Goal: Navigation & Orientation: Find specific page/section

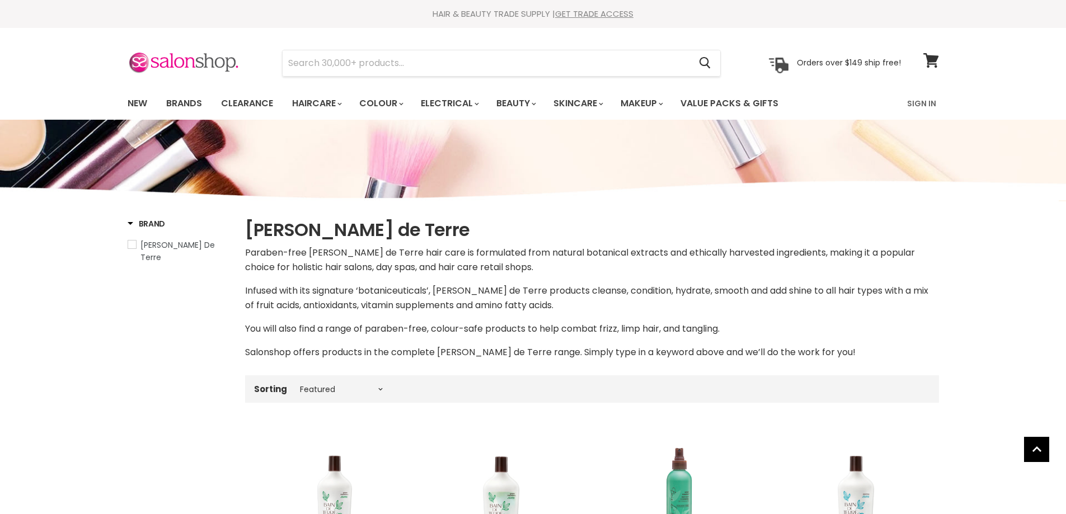
select select "manual"
click at [175, 101] on link "Brands" at bounding box center [184, 104] width 53 height 24
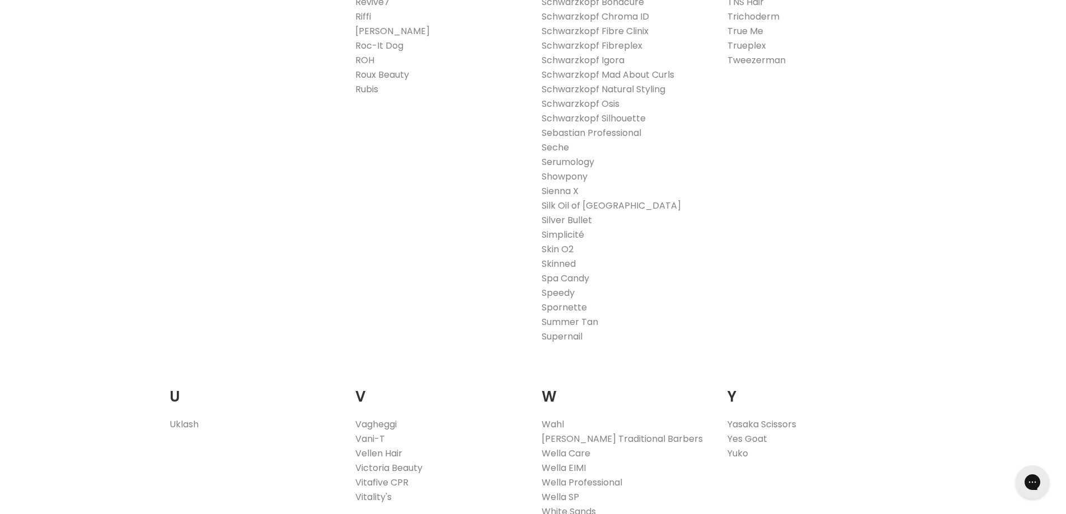
scroll to position [2183, 0]
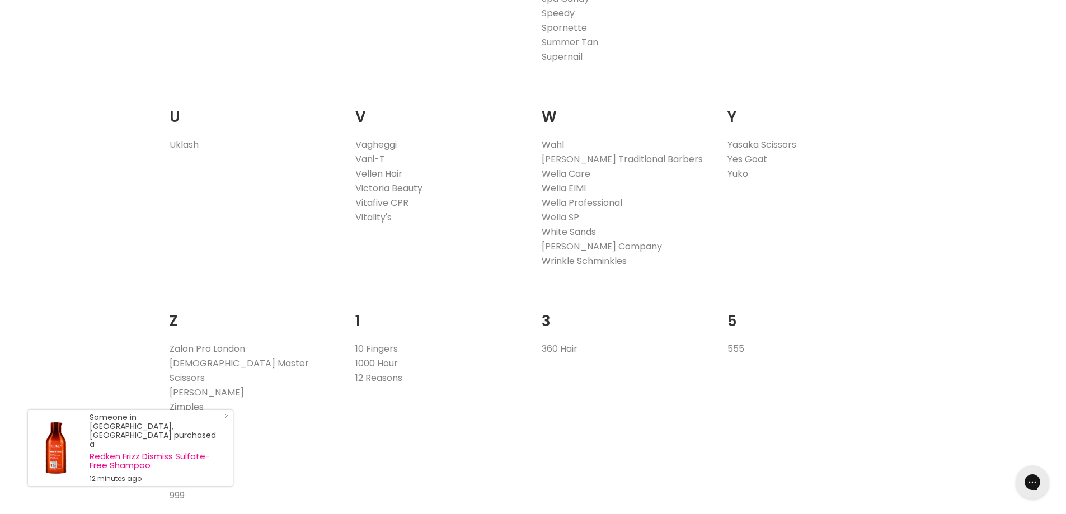
click at [574, 260] on link "Wrinkle Schminkles" at bounding box center [584, 261] width 85 height 13
